Goal: Task Accomplishment & Management: Manage account settings

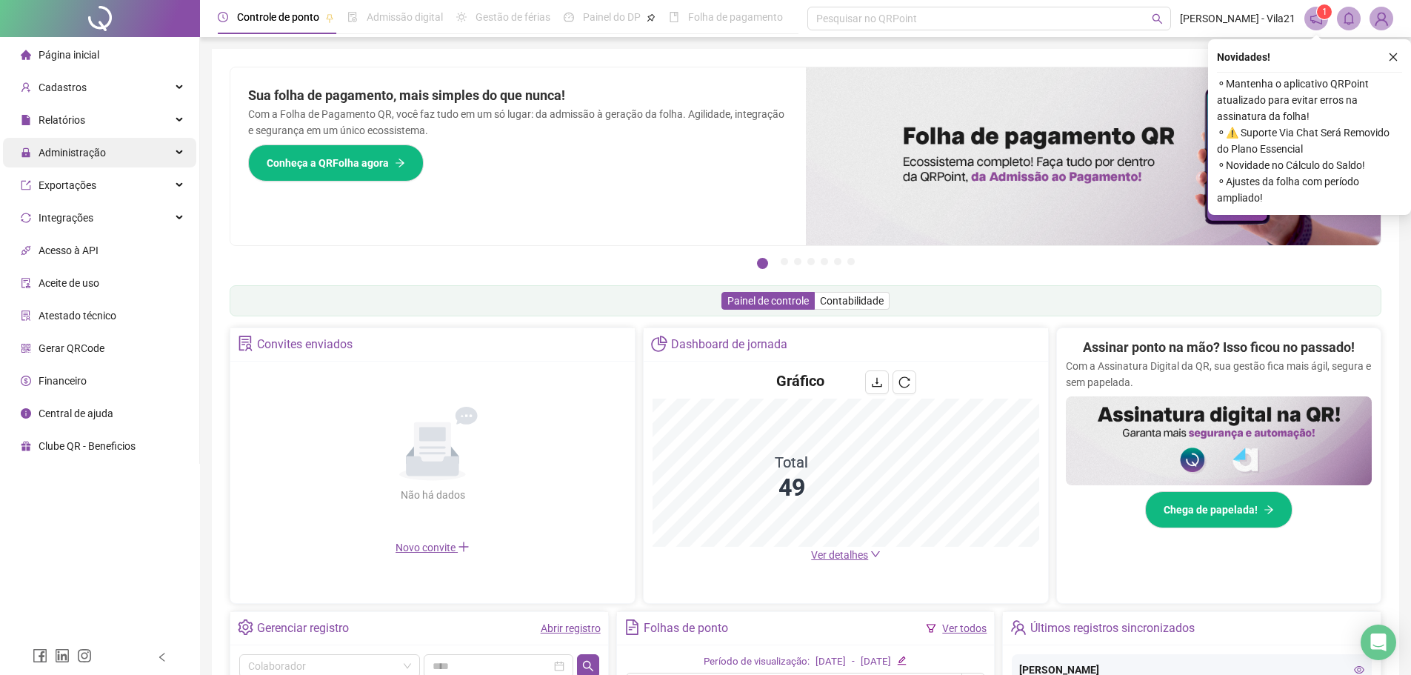
click at [92, 156] on span "Administração" at bounding box center [72, 153] width 67 height 12
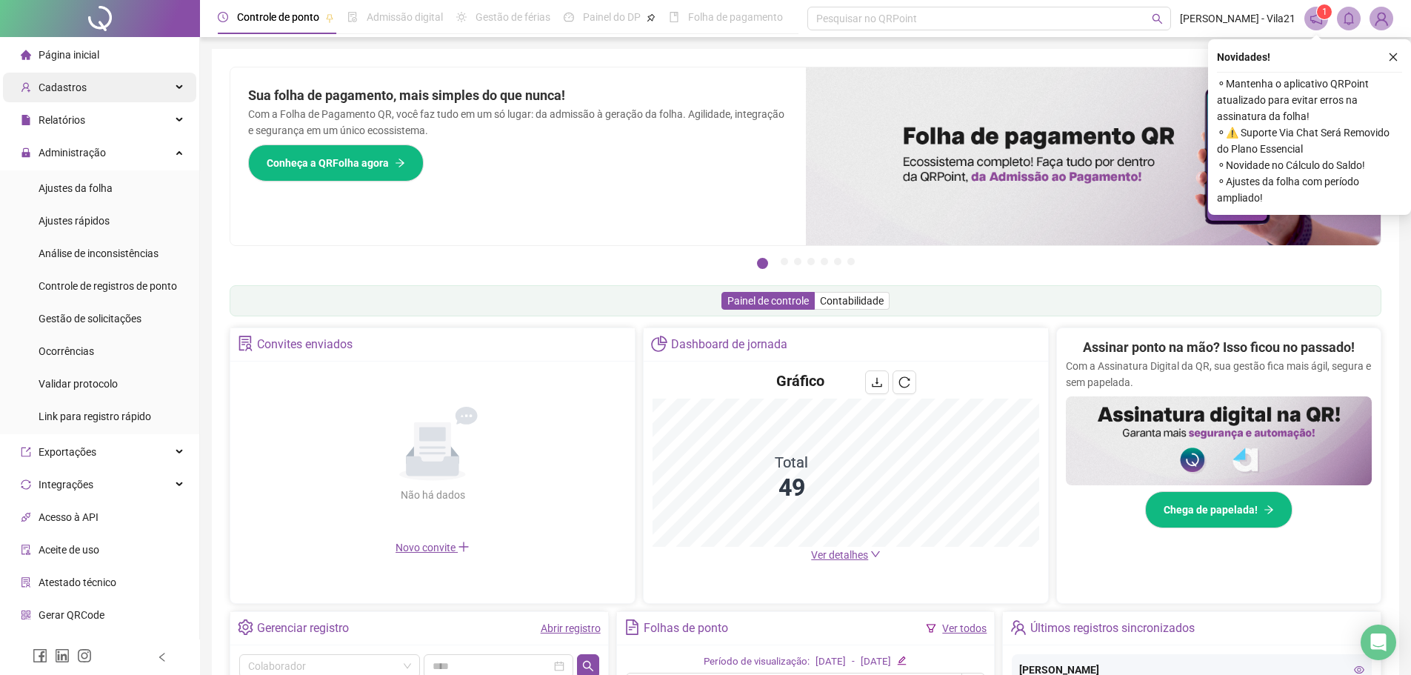
click at [67, 96] on span "Cadastros" at bounding box center [54, 88] width 66 height 30
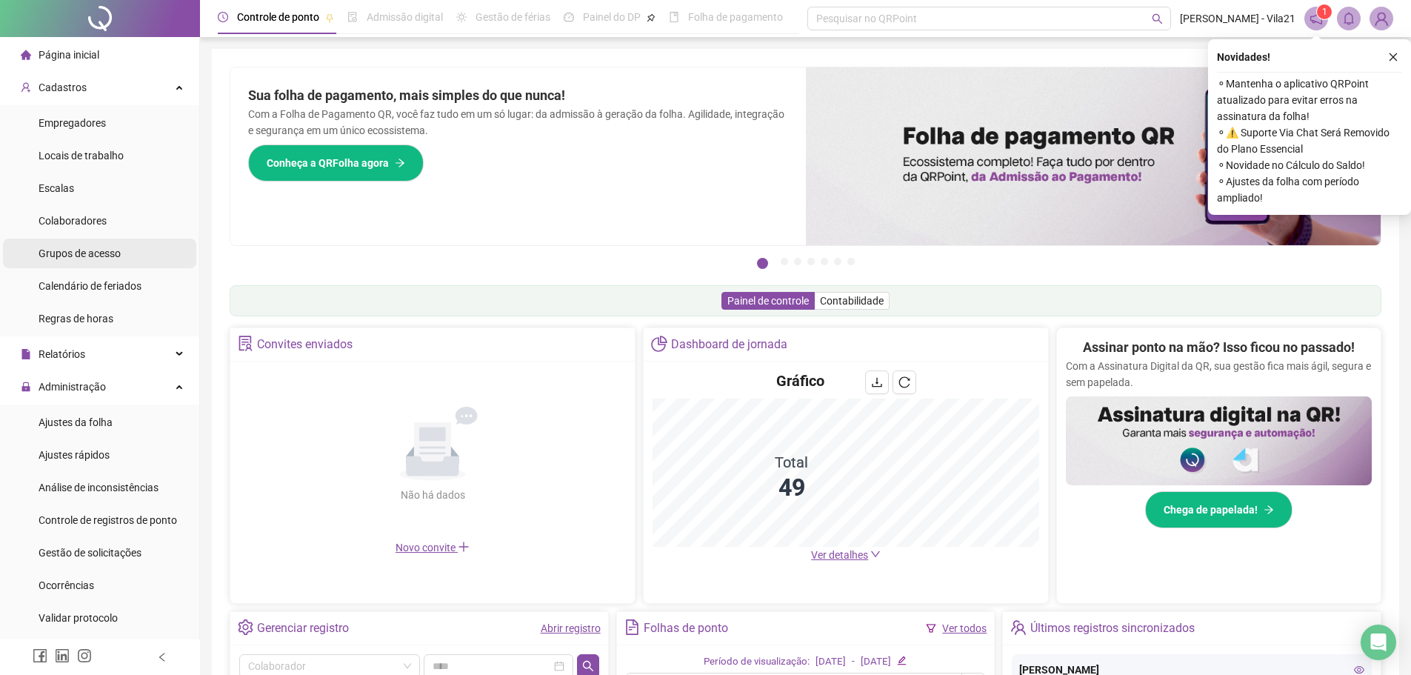
click at [79, 260] on div "Grupos de acesso" at bounding box center [80, 254] width 82 height 30
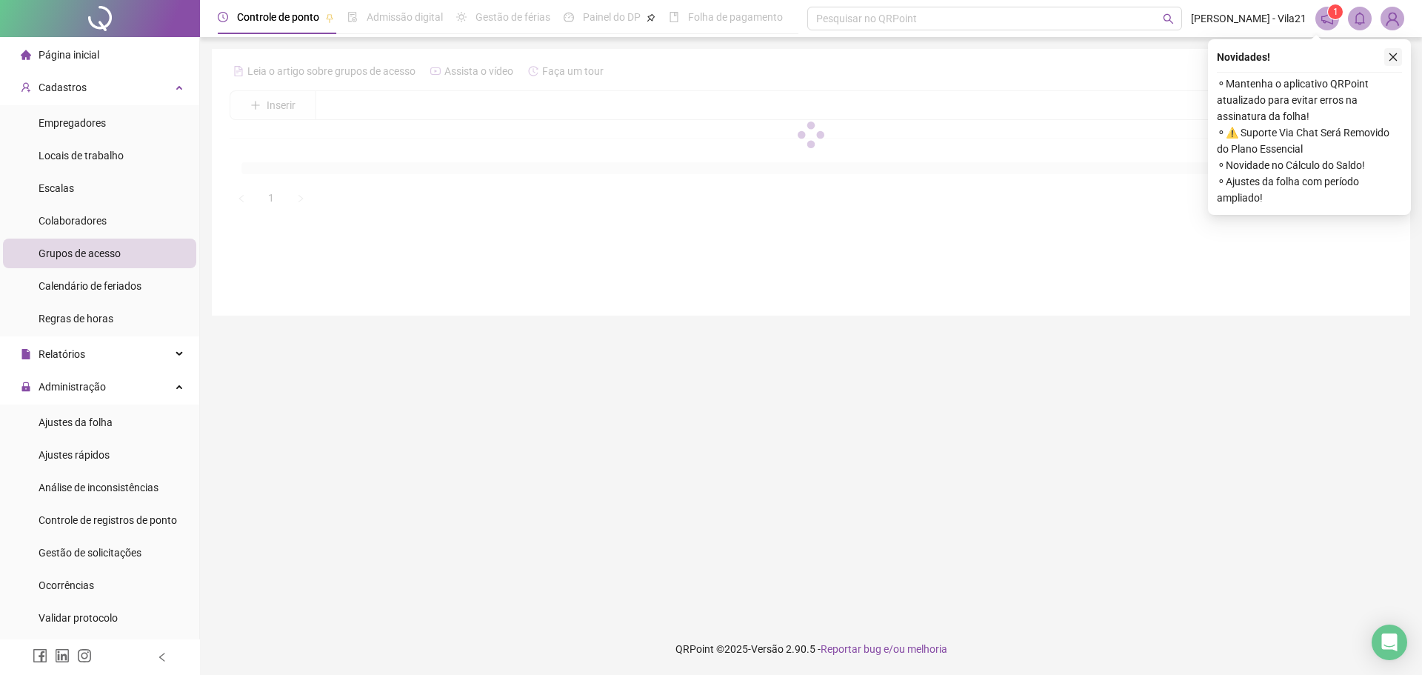
click at [1397, 58] on icon "close" at bounding box center [1393, 57] width 10 height 10
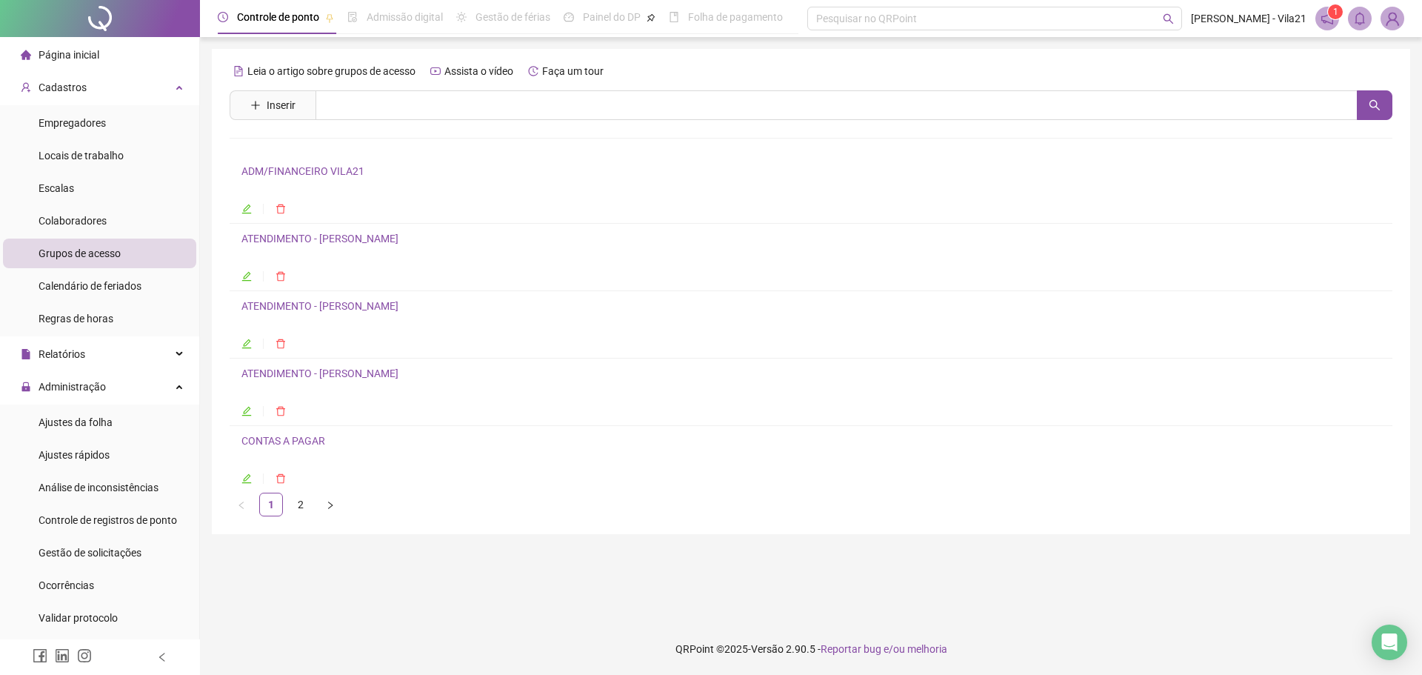
click at [250, 343] on icon "edit" at bounding box center [246, 344] width 10 height 10
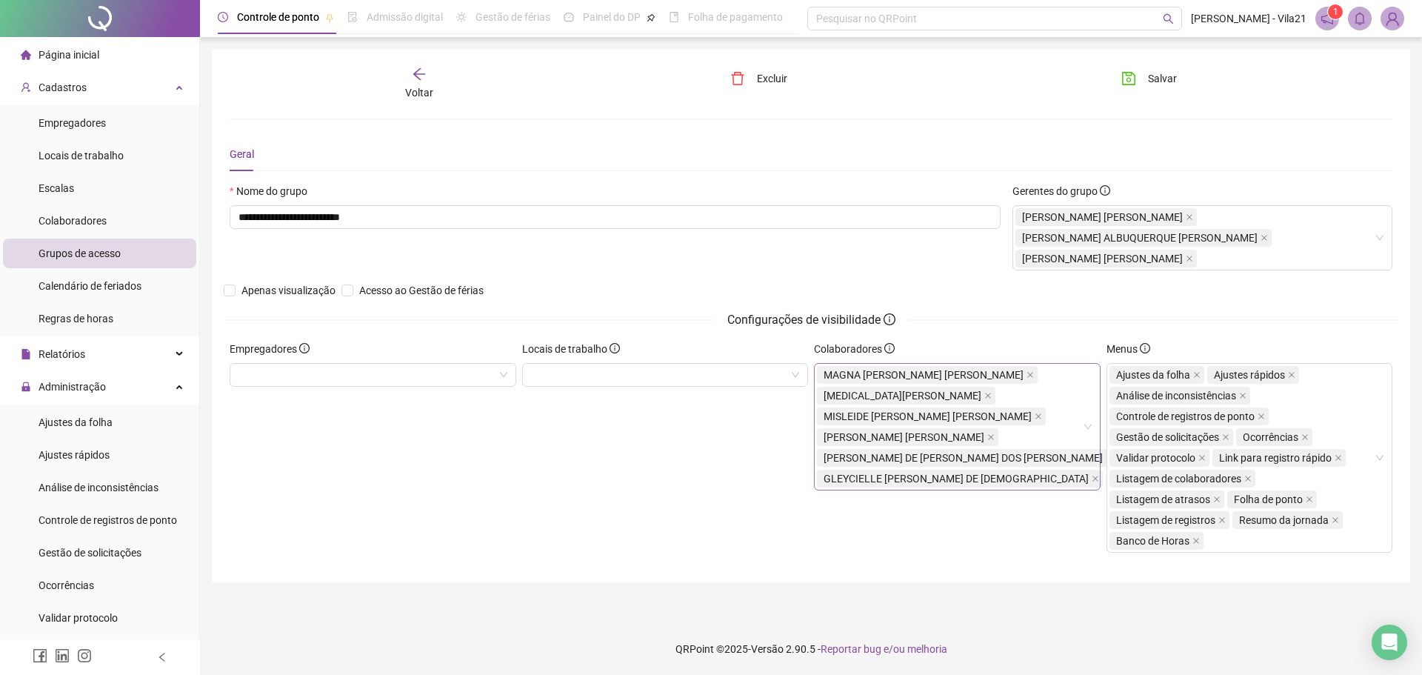
click at [997, 485] on div "MAGNA [PERSON_NAME] [PERSON_NAME][MEDICAL_DATA] [PERSON_NAME] MISLEIDE [PERSON_…" at bounding box center [968, 426] width 303 height 124
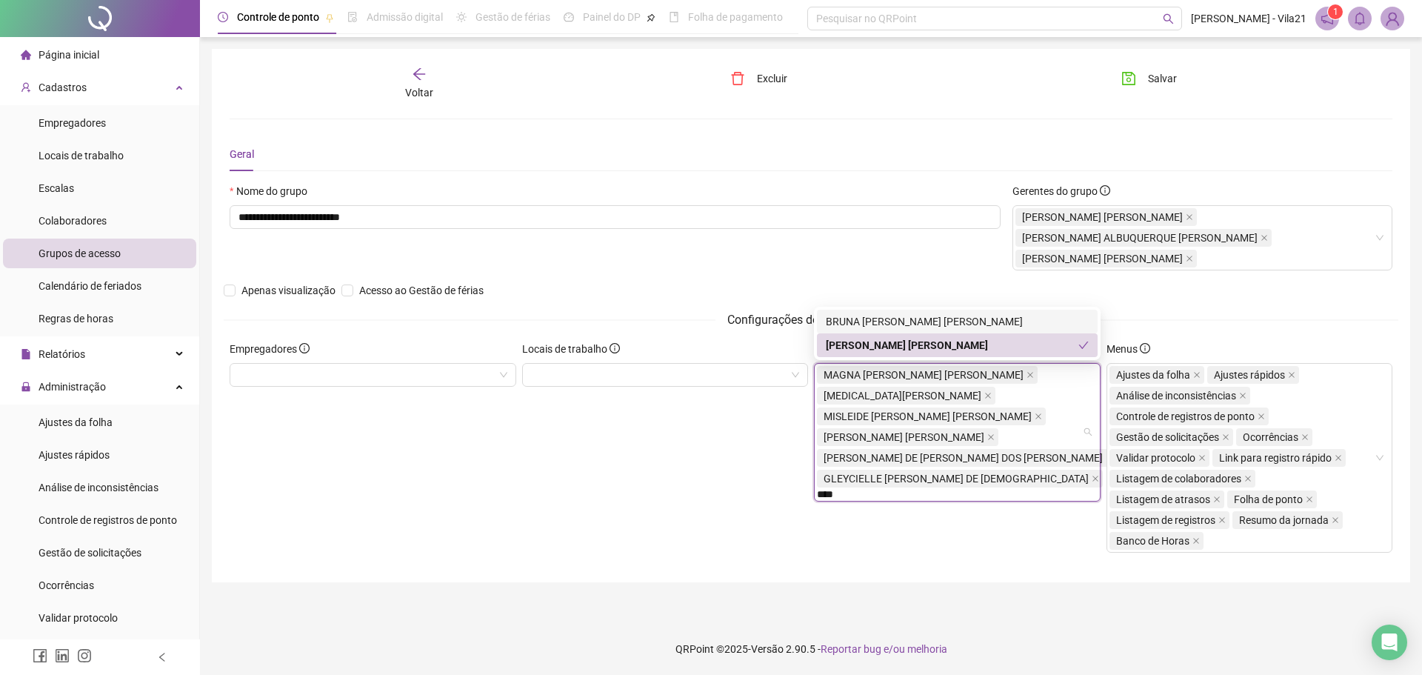
type input "*****"
click at [967, 316] on div "BRUNA [PERSON_NAME] [PERSON_NAME]" at bounding box center [957, 321] width 263 height 16
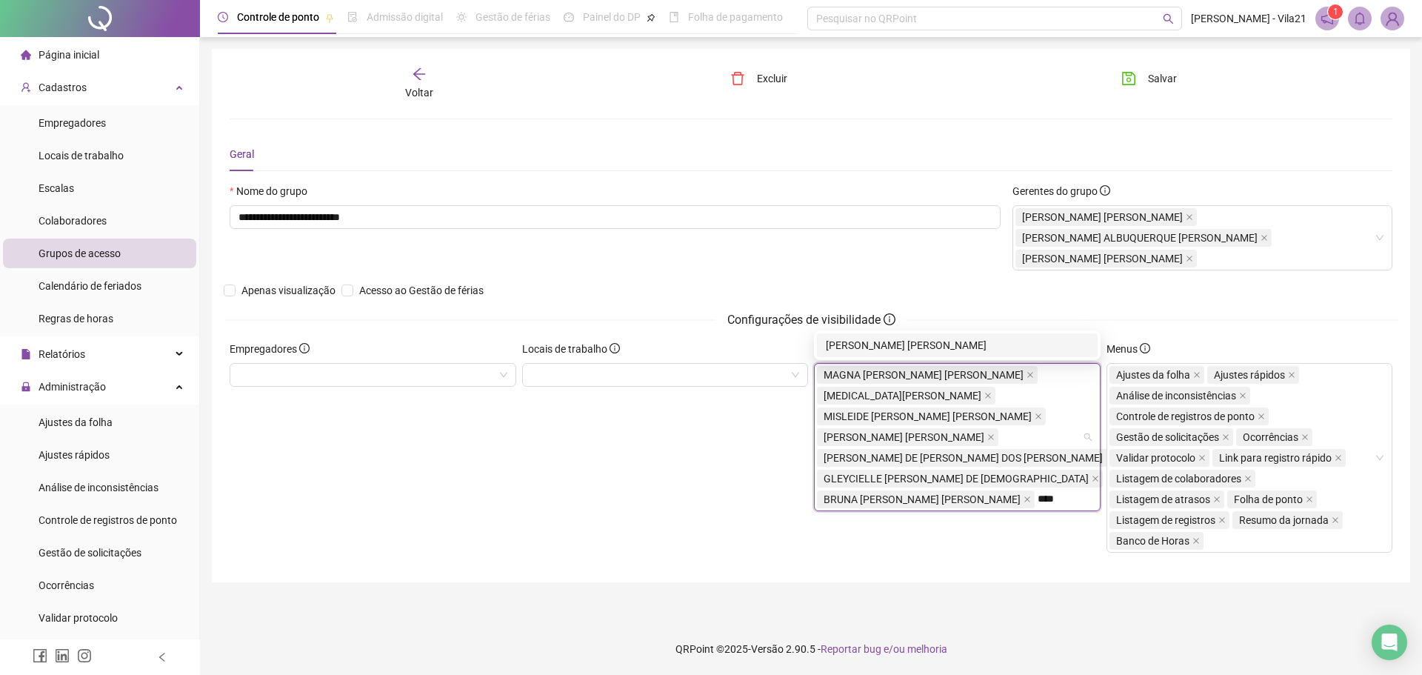
type input "*****"
click at [986, 346] on div "[PERSON_NAME] [PERSON_NAME]" at bounding box center [957, 345] width 263 height 16
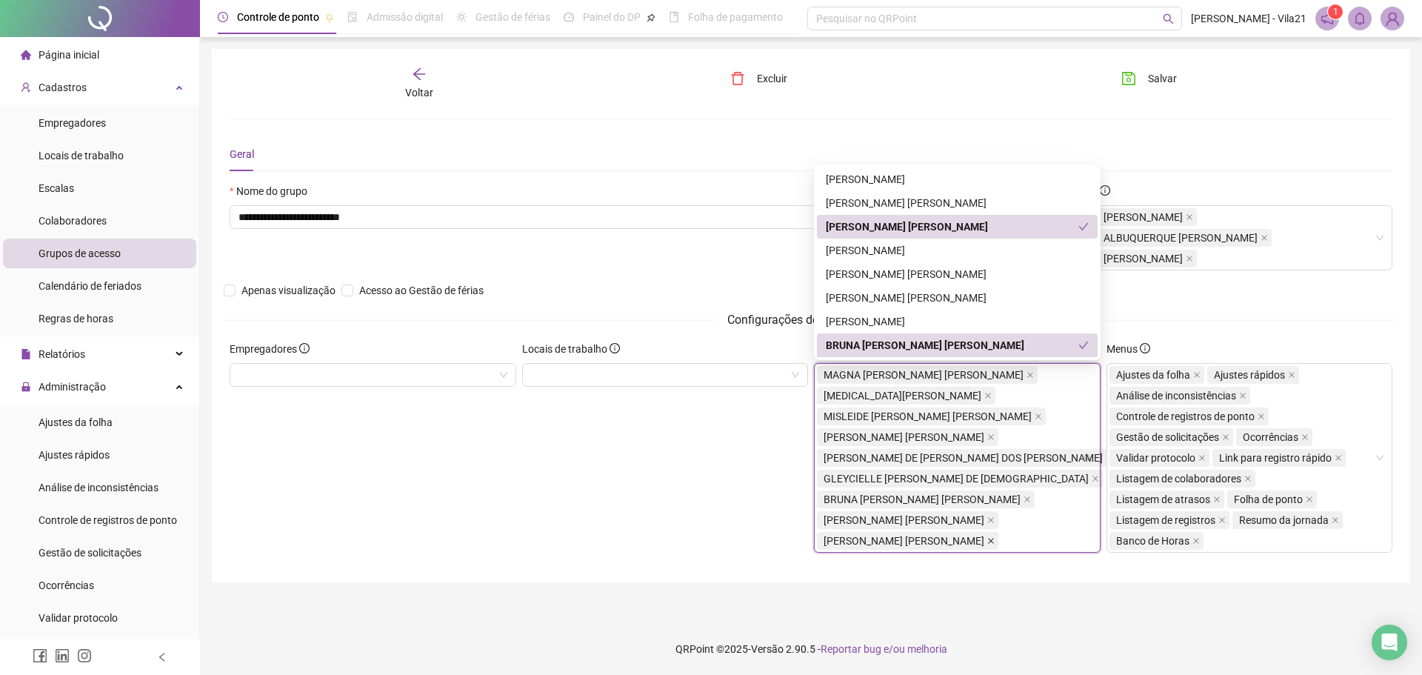
click at [987, 540] on icon "close" at bounding box center [990, 540] width 7 height 7
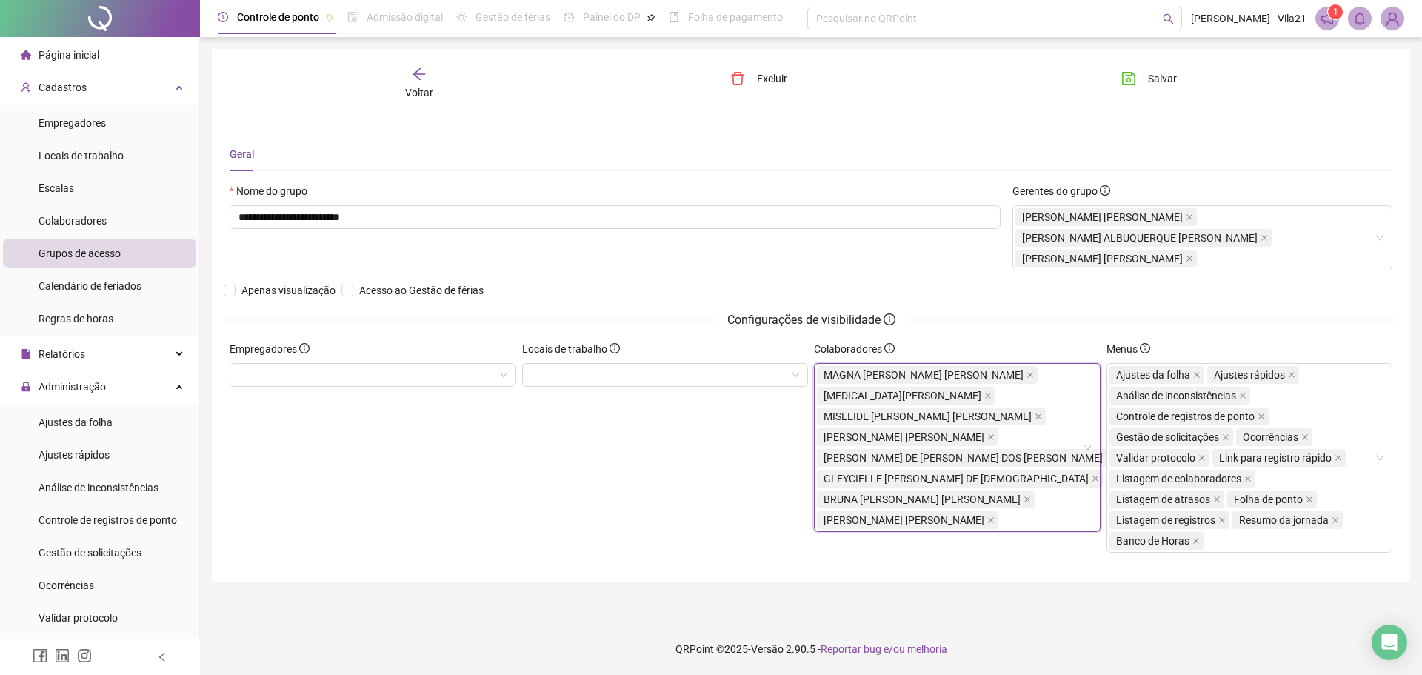
click at [1034, 521] on div "MAGNA [PERSON_NAME] [PERSON_NAME][MEDICAL_DATA] [PERSON_NAME] MISLEIDE [PERSON_…" at bounding box center [968, 447] width 303 height 166
click at [1075, 570] on main "**********" at bounding box center [811, 330] width 1198 height 562
click at [1159, 87] on button "Salvar" at bounding box center [1149, 79] width 78 height 24
click at [177, 86] on icon at bounding box center [180, 86] width 7 height 0
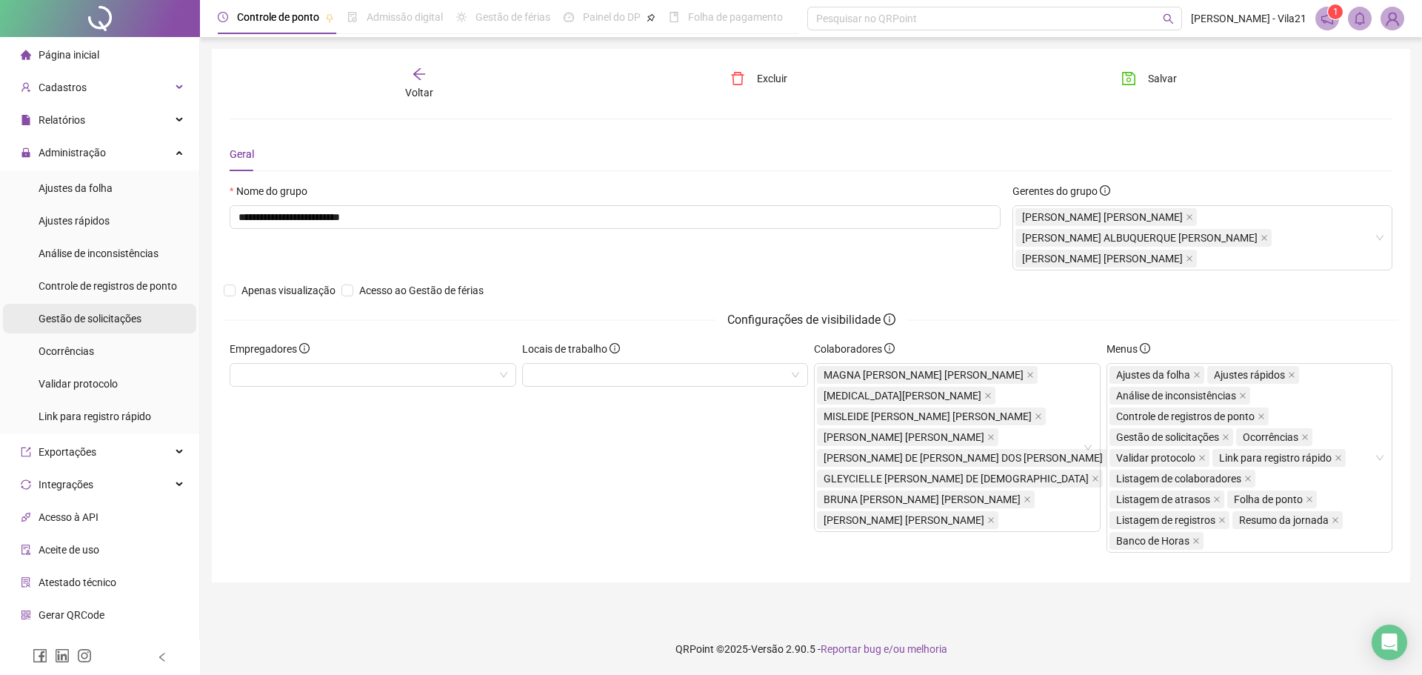
click at [87, 324] on span "Gestão de solicitações" at bounding box center [90, 319] width 103 height 12
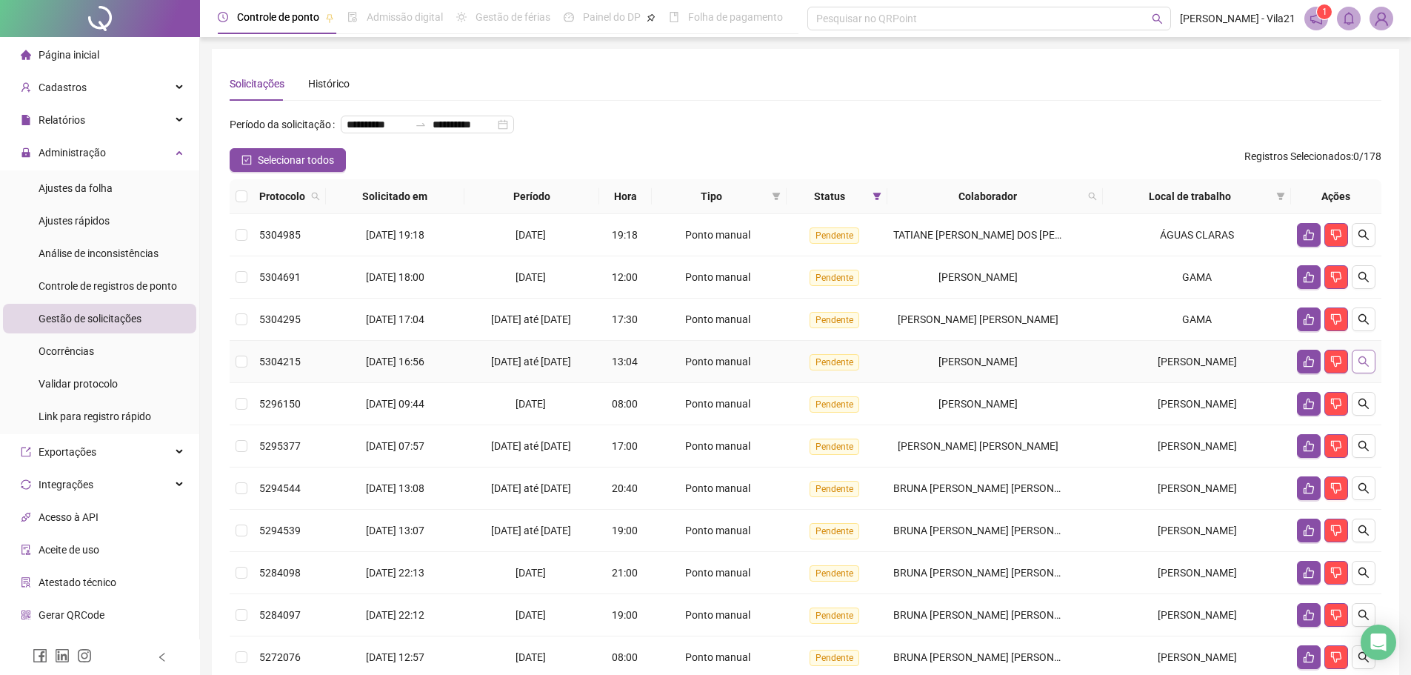
click at [1370, 373] on button "button" at bounding box center [1364, 362] width 24 height 24
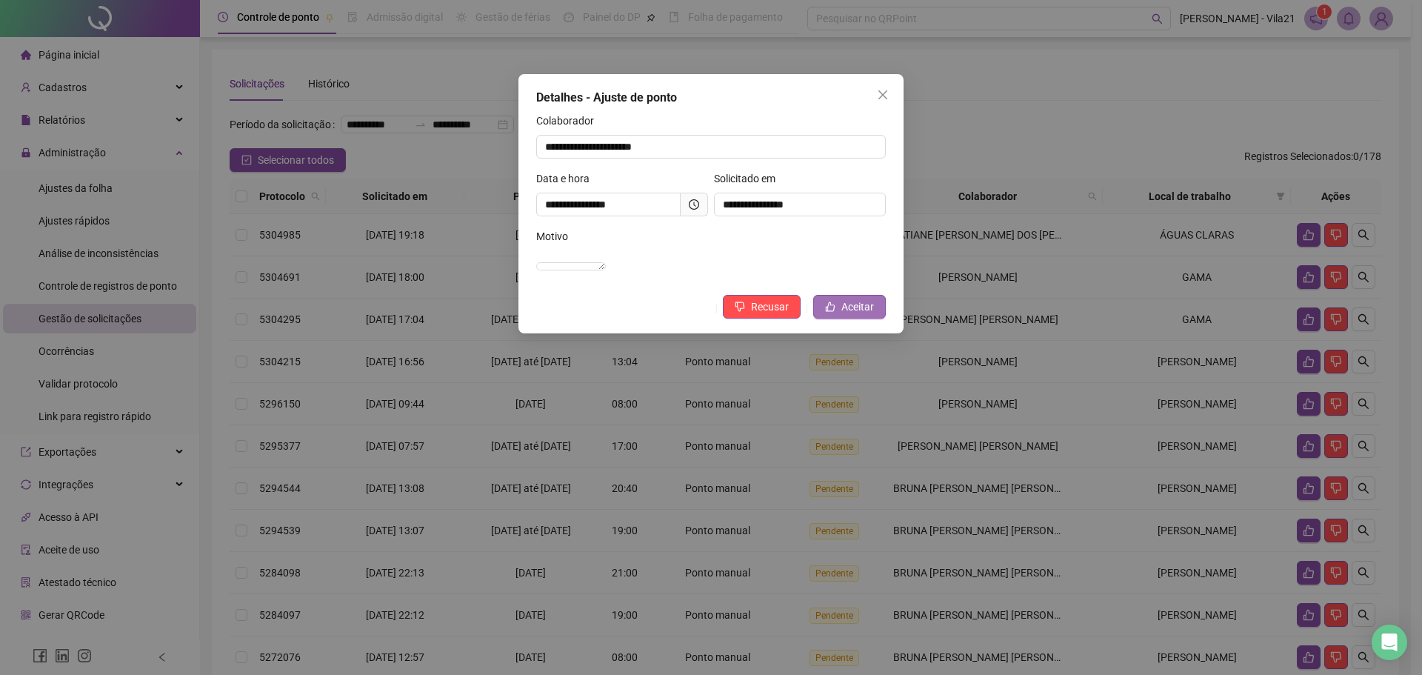
click at [862, 315] on span "Aceitar" at bounding box center [857, 307] width 33 height 16
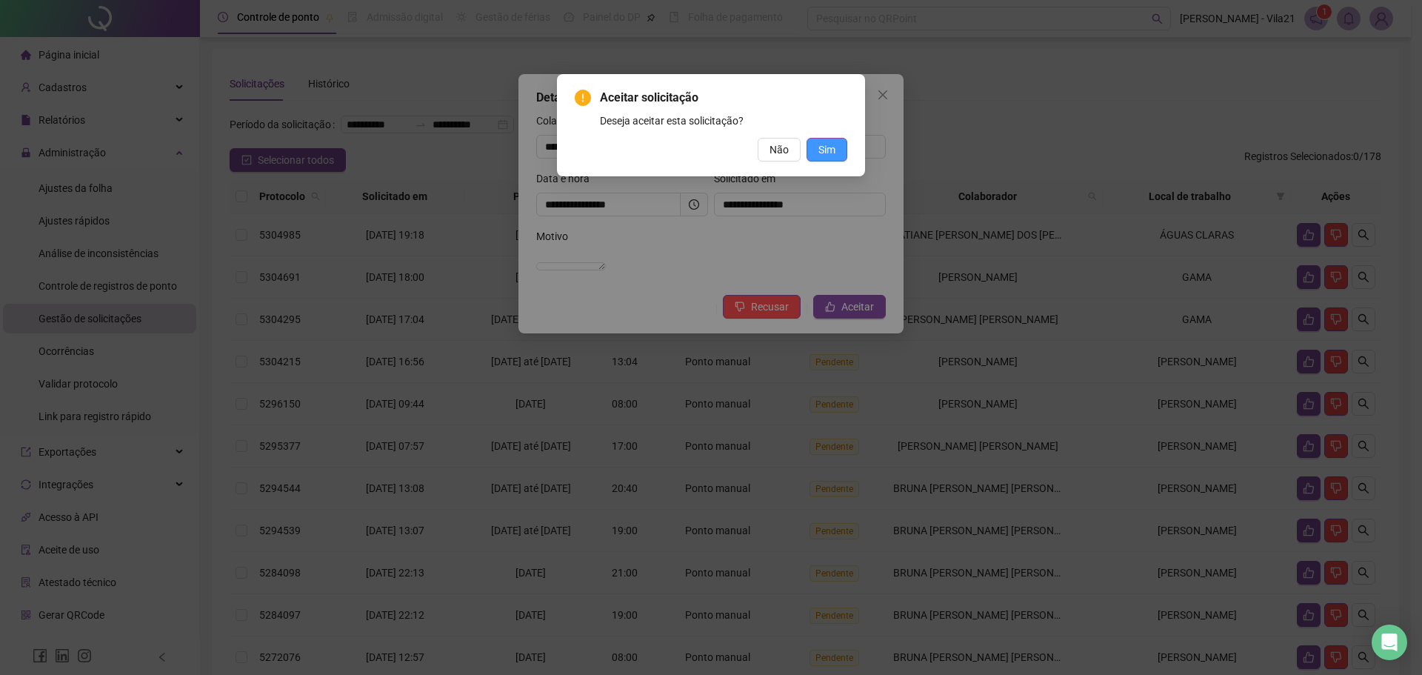
click at [833, 144] on span "Sim" at bounding box center [826, 149] width 17 height 16
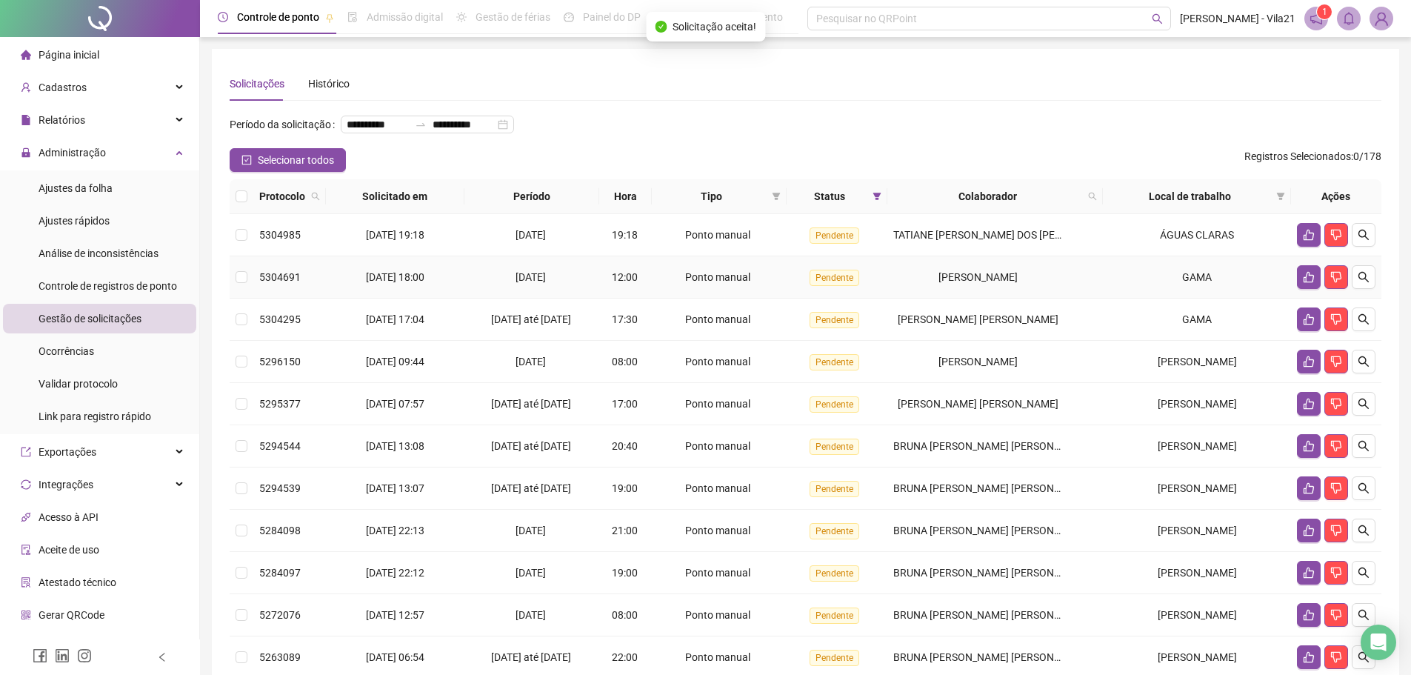
scroll to position [193, 0]
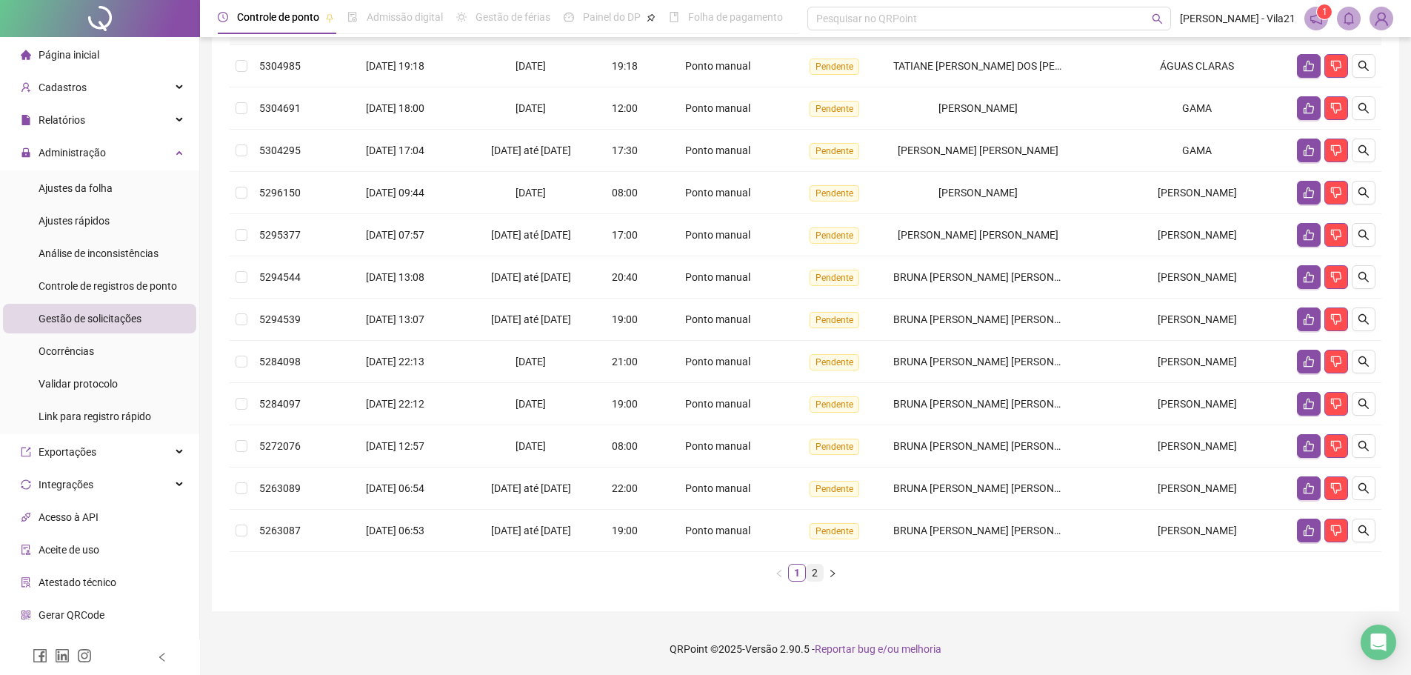
click at [818, 575] on link "2" at bounding box center [815, 572] width 16 height 16
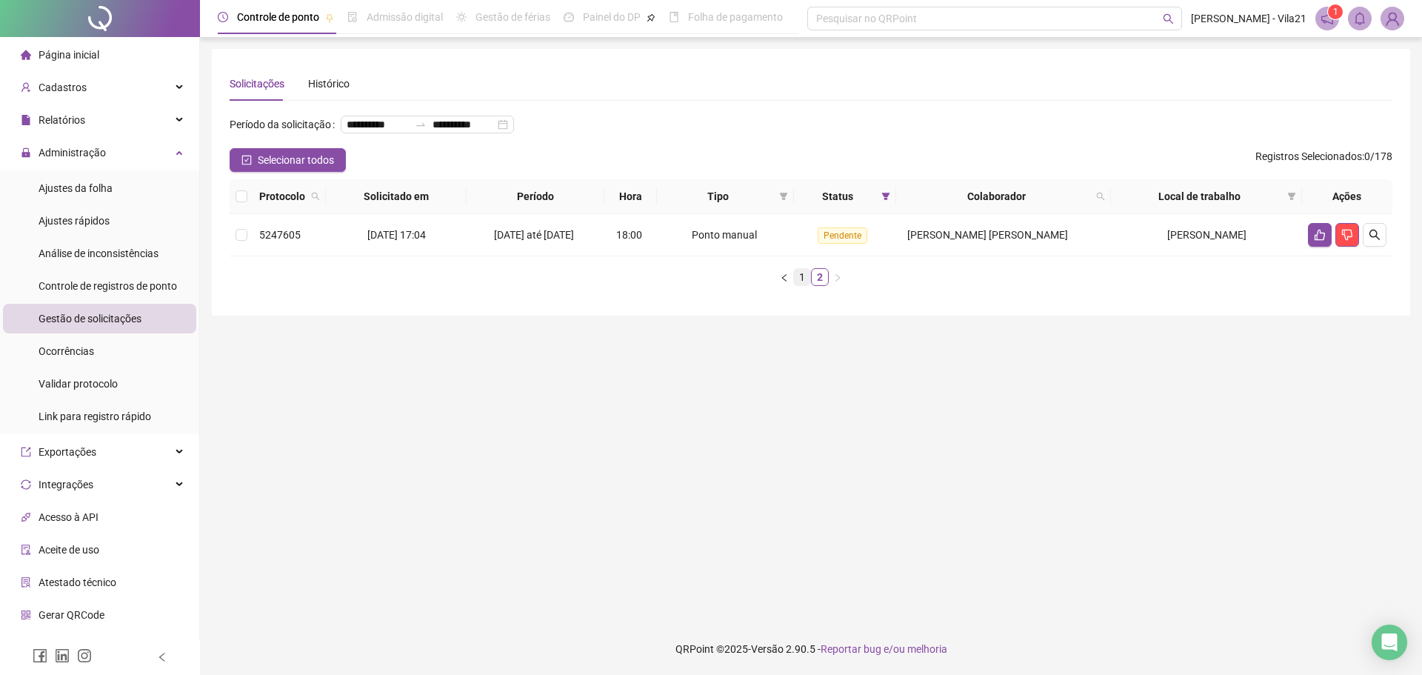
click at [802, 285] on link "1" at bounding box center [802, 277] width 16 height 16
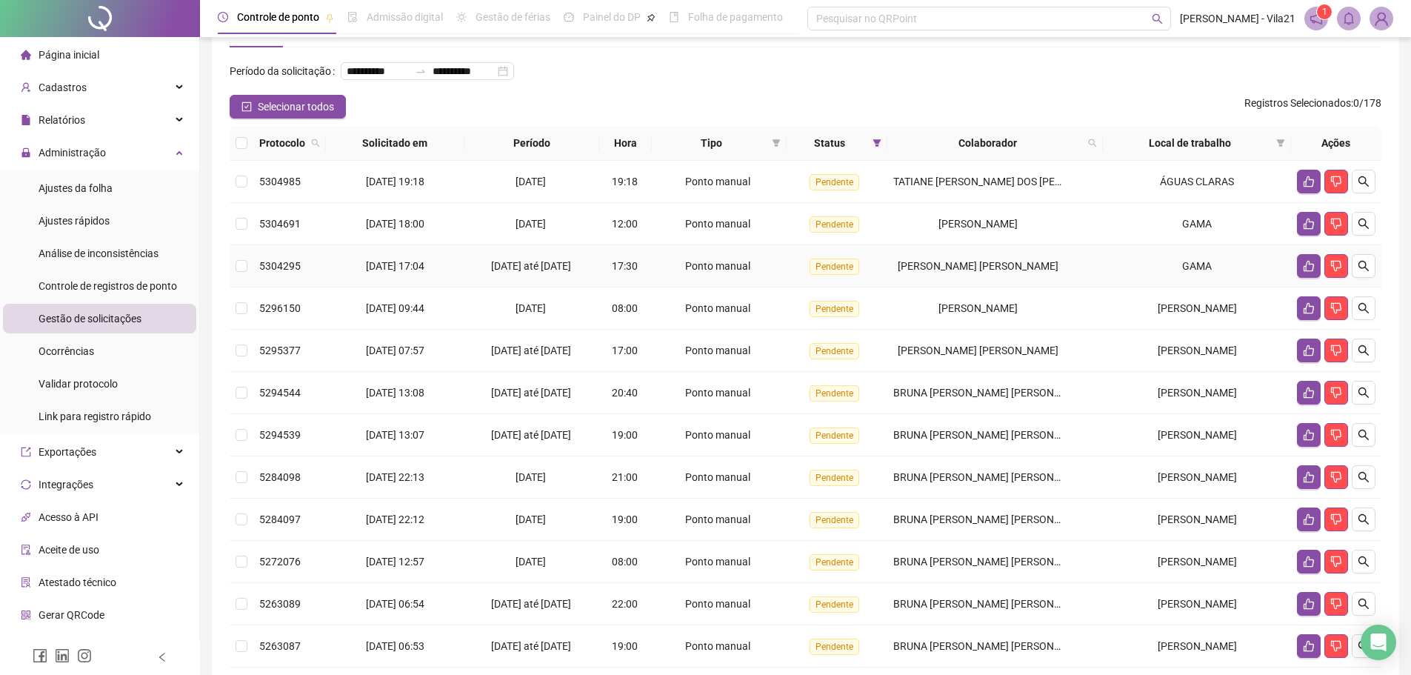
scroll to position [74, 0]
